Goal: Find specific page/section: Find specific page/section

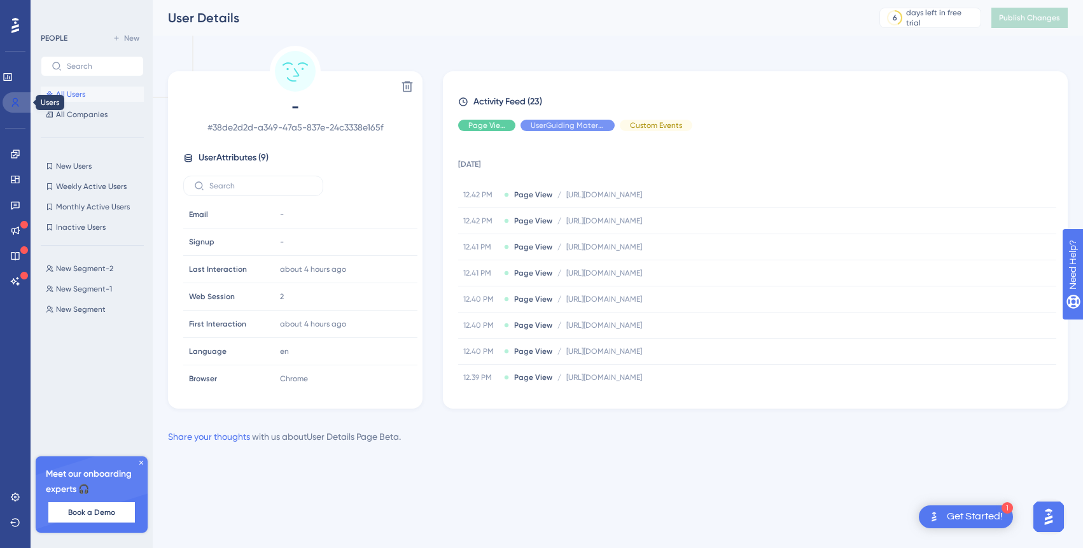
click at [10, 100] on icon at bounding box center [15, 102] width 10 height 10
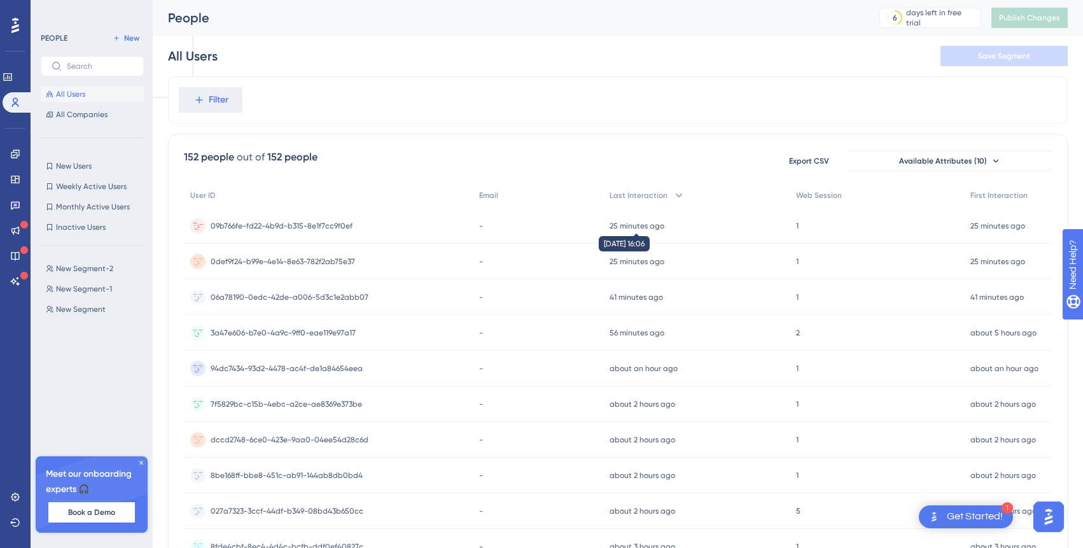
click at [654, 223] on time "25 minutes ago" at bounding box center [637, 226] width 55 height 9
click at [368, 256] on div "0def9f24-b99e-4e14-8e63-782f2ab75e37 0def9f24-b99e-4e14-8e63-782f2ab75e37" at bounding box center [328, 262] width 289 height 36
click at [301, 300] on span "06a78190-0edc-42de-a006-5d3c1e2abb07" at bounding box center [290, 297] width 158 height 10
